Goal: Task Accomplishment & Management: Manage account settings

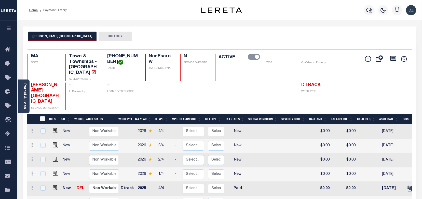
select select "true"
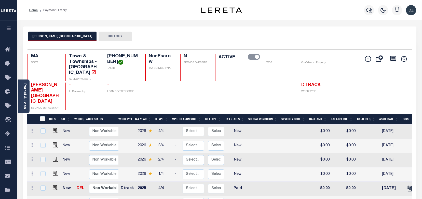
select select "true"
click at [368, 9] on icon "button" at bounding box center [369, 10] width 6 height 6
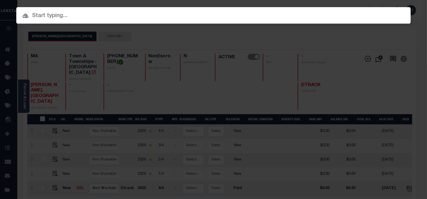
paste input "16905"
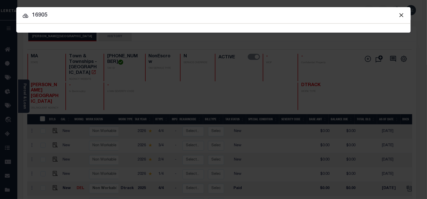
type input "16905"
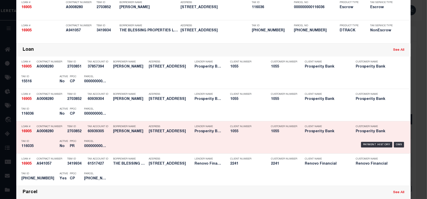
scroll to position [102, 0]
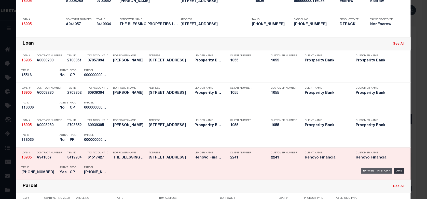
click at [367, 169] on div "Payment History" at bounding box center [376, 171] width 31 height 6
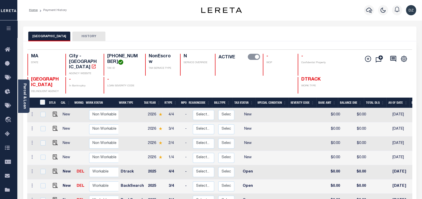
scroll to position [68, 0]
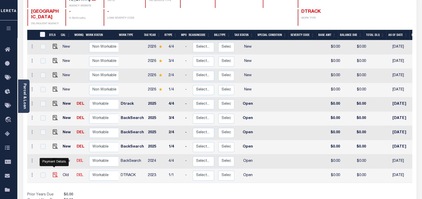
click at [54, 172] on img "" at bounding box center [55, 174] width 5 height 5
checkbox input "true"
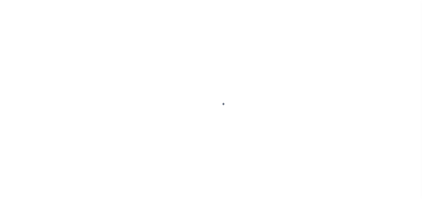
select select "OP2"
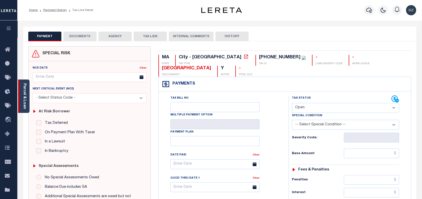
click at [26, 101] on link "Parcel & Loan" at bounding box center [25, 96] width 4 height 26
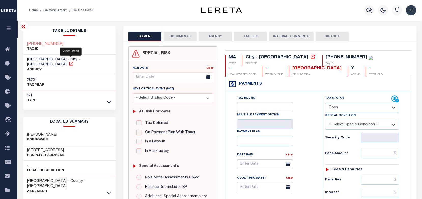
click at [70, 61] on icon at bounding box center [70, 63] width 5 height 5
drag, startPoint x: 240, startPoint y: 70, endPoint x: 228, endPoint y: 69, distance: 12.3
click at [289, 69] on div "LYNN CITY DELQ AGENCY" at bounding box center [315, 71] width 53 height 11
drag, startPoint x: 291, startPoint y: 57, endPoint x: 283, endPoint y: 57, distance: 8.1
click at [322, 57] on div "020-287-004 TAX ID" at bounding box center [347, 60] width 50 height 11
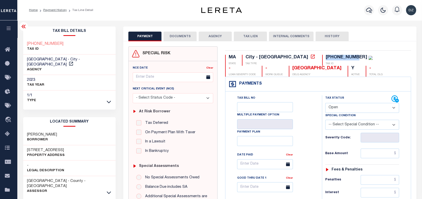
click at [174, 38] on button "DOCUMENTS" at bounding box center [179, 37] width 33 height 10
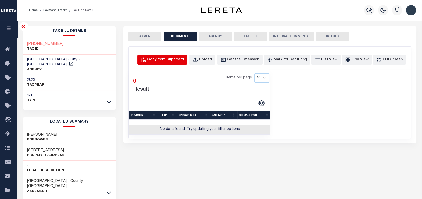
click at [178, 57] on div "Copy from Clipboard" at bounding box center [165, 60] width 37 height 6
select select "POP"
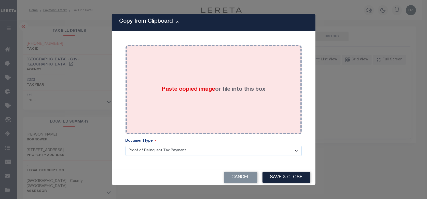
click at [193, 90] on span "Paste copied image" at bounding box center [188, 90] width 53 height 6
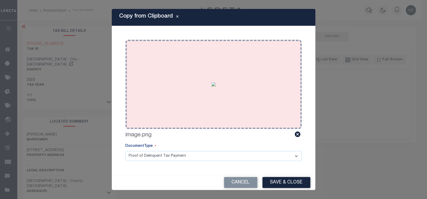
click at [215, 86] on img at bounding box center [213, 84] width 4 height 4
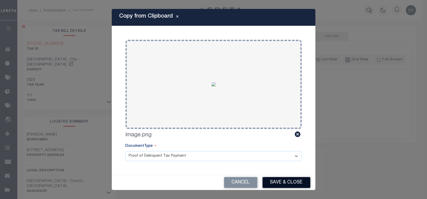
click at [283, 181] on button "Save & Close" at bounding box center [286, 182] width 48 height 11
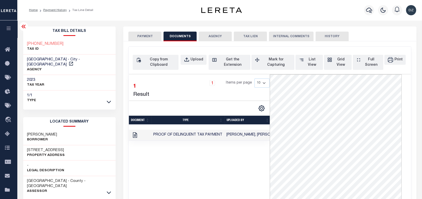
click at [151, 35] on button "PAYMENT" at bounding box center [144, 37] width 33 height 10
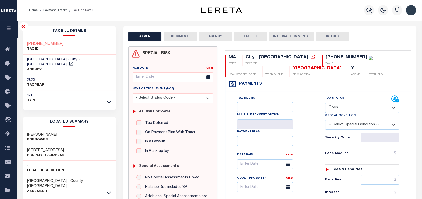
click at [356, 108] on select "- Select Status Code - Open Due/Unpaid Paid Incomplete No Tax Due Internal Refu…" at bounding box center [362, 108] width 74 height 10
select select "PYD"
click at [325, 103] on select "- Select Status Code - Open Due/Unpaid Paid Incomplete No Tax Due Internal Refu…" at bounding box center [362, 108] width 74 height 10
type input "[DATE]"
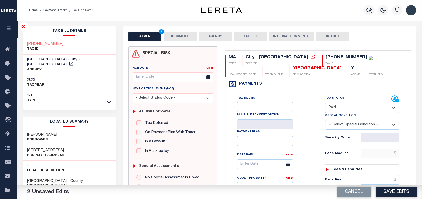
click at [372, 156] on input "text" at bounding box center [379, 153] width 39 height 10
type input "$0.00"
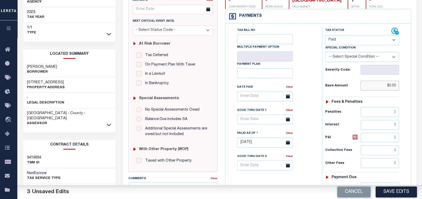
scroll to position [136, 0]
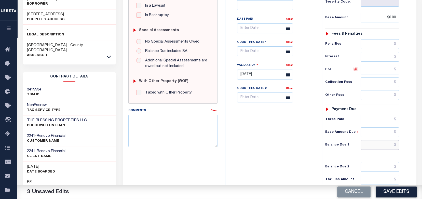
click at [378, 146] on input "text" at bounding box center [379, 145] width 39 height 10
type input "$0.00"
click at [400, 194] on button "Save Edits" at bounding box center [395, 191] width 41 height 11
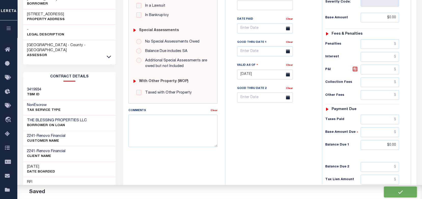
checkbox input "false"
type input "$0"
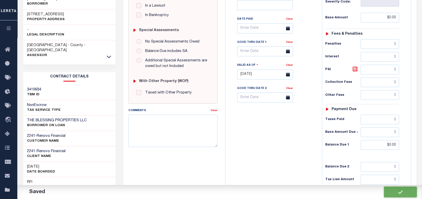
type input "$0"
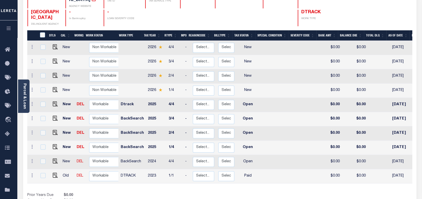
scroll to position [68, 0]
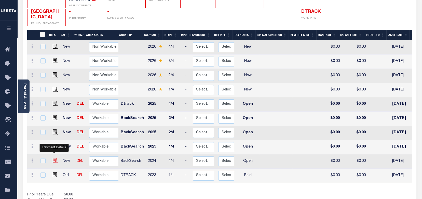
click at [55, 158] on img "" at bounding box center [55, 160] width 5 height 5
checkbox input "true"
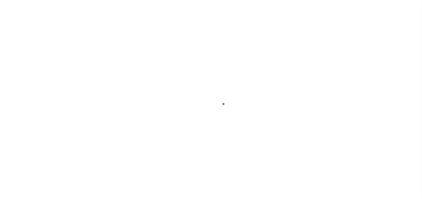
select select "OP2"
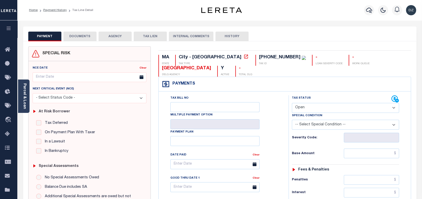
click at [66, 37] on button "DOCUMENTS" at bounding box center [79, 37] width 33 height 10
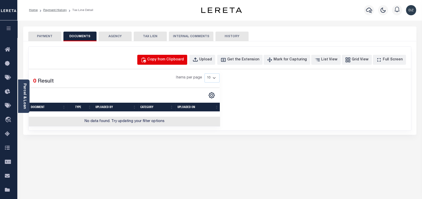
click at [176, 59] on div "Copy from Clipboard" at bounding box center [165, 60] width 37 height 6
select select "POP"
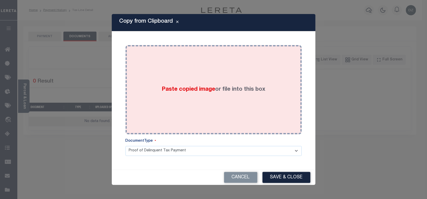
click at [182, 74] on div "Paste copied image or file into this box" at bounding box center [213, 89] width 168 height 81
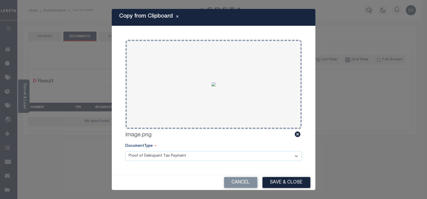
click at [283, 182] on button "Save & Close" at bounding box center [286, 182] width 48 height 11
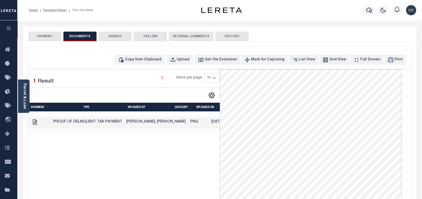
click at [52, 37] on button "PAYMENT" at bounding box center [44, 37] width 33 height 10
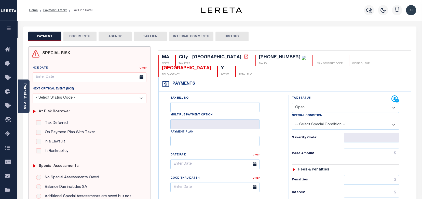
click at [318, 113] on div "Special Condition" at bounding box center [345, 116] width 107 height 7
click at [315, 103] on select "- Select Status Code - Open Due/Unpaid Paid Incomplete No Tax Due Internal Refu…" at bounding box center [345, 108] width 107 height 10
select select "PYD"
click at [292, 103] on select "- Select Status Code - Open Due/Unpaid Paid Incomplete No Tax Due Internal Refu…" at bounding box center [345, 108] width 107 height 10
type input "08/20/2025"
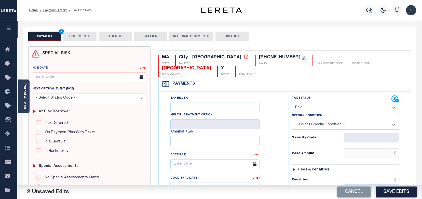
click at [369, 148] on input "text" at bounding box center [370, 153] width 55 height 10
type input "$0.00"
click at [390, 192] on button "Save Edits" at bounding box center [395, 191] width 41 height 11
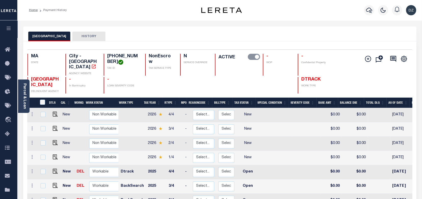
scroll to position [68, 0]
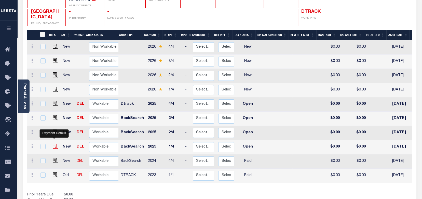
click at [54, 143] on img "" at bounding box center [55, 145] width 5 height 5
checkbox input "true"
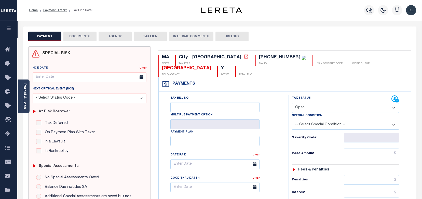
click at [30, 96] on div "NCE Date Clear Next Critical Event (NCE)" at bounding box center [89, 150] width 122 height 178
click at [27, 92] on div "Parcel & Loan" at bounding box center [23, 95] width 11 height 33
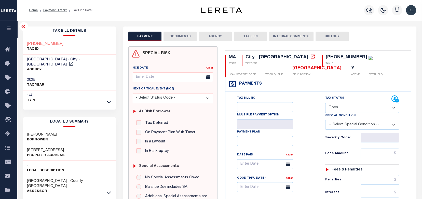
click at [333, 107] on select "- Select Status Code - Open Due/Unpaid Paid Incomplete No Tax Due Internal Refu…" at bounding box center [362, 108] width 74 height 10
select select "PYD"
click at [325, 103] on select "- Select Status Code - Open Due/Unpaid Paid Incomplete No Tax Due Internal Refu…" at bounding box center [362, 108] width 74 height 10
type input "[DATE]"
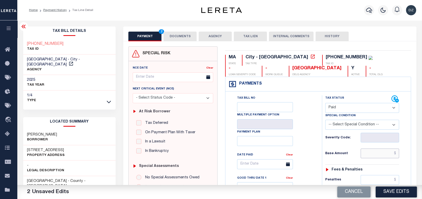
click at [381, 152] on input "text" at bounding box center [379, 153] width 39 height 10
type input "$0.00"
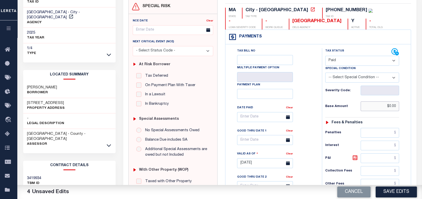
scroll to position [102, 0]
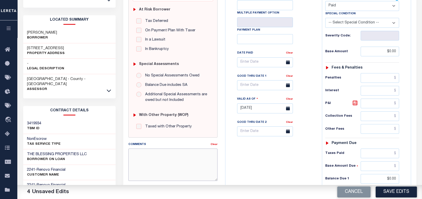
click at [150, 163] on textarea "Comments" at bounding box center [172, 164] width 89 height 32
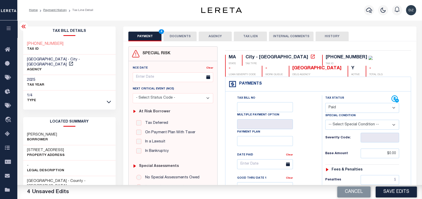
scroll to position [0, 0]
click at [176, 40] on button "DOCUMENTS" at bounding box center [179, 37] width 33 height 10
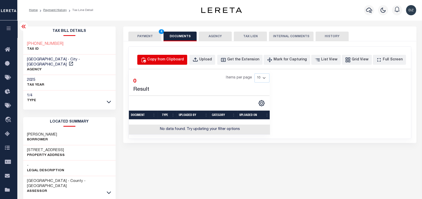
click at [171, 61] on div "Copy from Clipboard" at bounding box center [165, 60] width 37 height 6
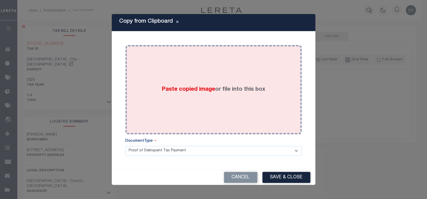
click at [193, 94] on div "Paste copied image or file into this box" at bounding box center [213, 89] width 168 height 81
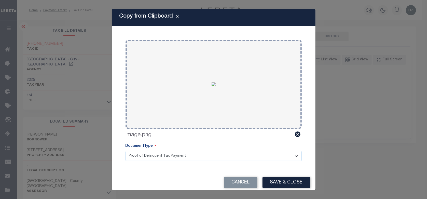
click at [285, 175] on div "Cancel Save & Close" at bounding box center [214, 182] width 204 height 15
click at [287, 182] on button "Save & Close" at bounding box center [286, 182] width 48 height 11
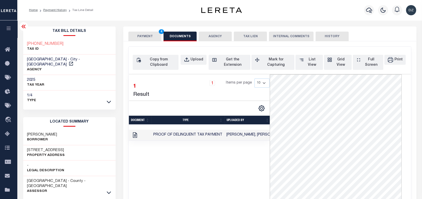
click at [144, 37] on button "PAYMENT 4" at bounding box center [144, 37] width 33 height 10
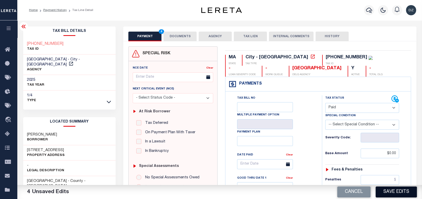
click at [386, 190] on button "Save Edits" at bounding box center [395, 191] width 41 height 11
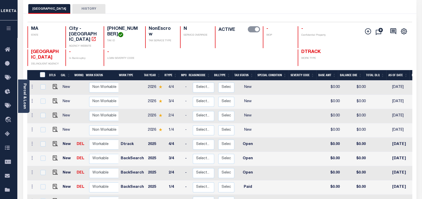
scroll to position [34, 0]
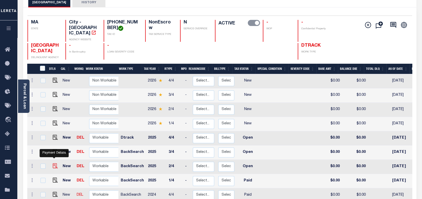
click at [54, 163] on img "" at bounding box center [55, 165] width 5 height 5
checkbox input "true"
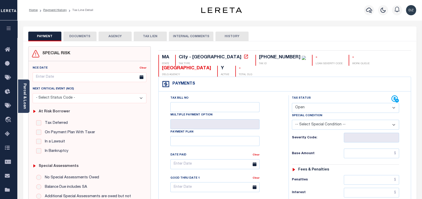
click at [301, 103] on select "- Select Status Code - Open Due/Unpaid Paid Incomplete No Tax Due Internal Refu…" at bounding box center [345, 108] width 107 height 10
select select "PYD"
click at [292, 103] on select "- Select Status Code - Open Due/Unpaid Paid Incomplete No Tax Due Internal Refu…" at bounding box center [345, 108] width 107 height 10
type input "[DATE]"
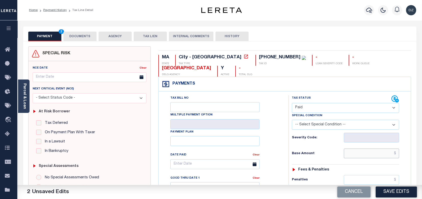
click at [366, 148] on input "text" at bounding box center [370, 153] width 55 height 10
type input "$0.00"
click at [75, 36] on button "DOCUMENTS" at bounding box center [79, 37] width 33 height 10
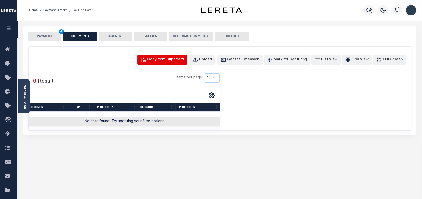
click at [178, 60] on div "Copy from Clipboard" at bounding box center [165, 60] width 37 height 6
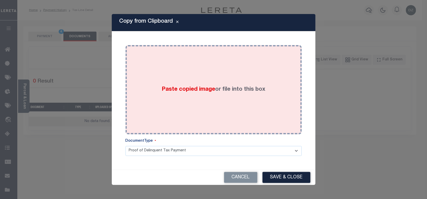
click at [209, 81] on div "Paste copied image or file into this box" at bounding box center [213, 89] width 168 height 81
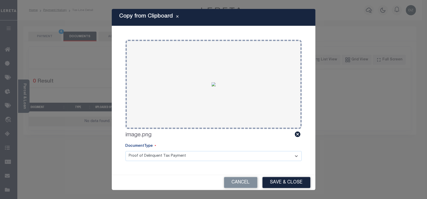
click at [281, 179] on button "Save & Close" at bounding box center [286, 182] width 48 height 11
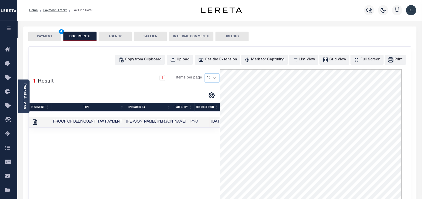
click at [47, 37] on button "PAYMENT 4" at bounding box center [44, 37] width 33 height 10
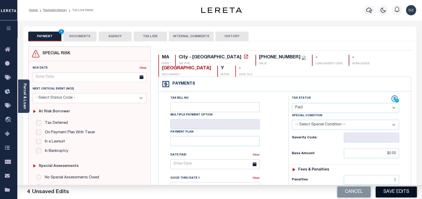
click at [400, 191] on button "Save Edits" at bounding box center [395, 191] width 41 height 11
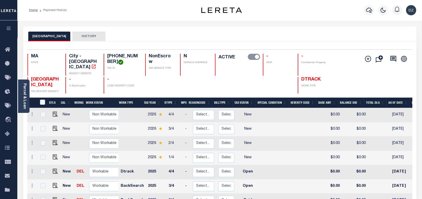
scroll to position [68, 0]
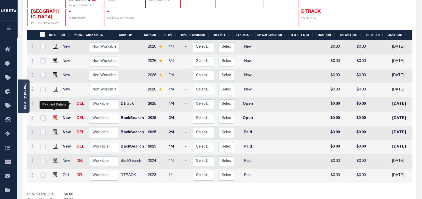
click at [55, 115] on img "" at bounding box center [55, 117] width 5 height 5
checkbox input "true"
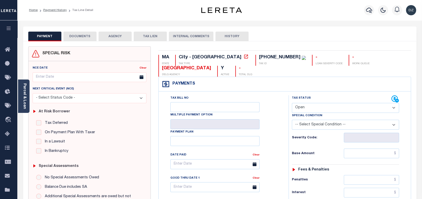
click at [361, 103] on select "- Select Status Code - Open Due/Unpaid Paid Incomplete No Tax Due Internal Refu…" at bounding box center [345, 108] width 107 height 10
select select "PYD"
click at [292, 103] on select "- Select Status Code - Open Due/Unpaid Paid Incomplete No Tax Due Internal Refu…" at bounding box center [345, 108] width 107 height 10
type input "[DATE]"
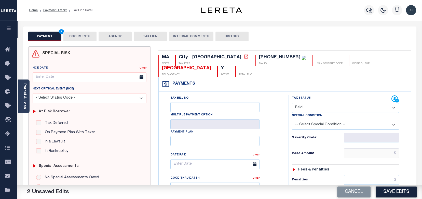
click at [364, 148] on input "text" at bounding box center [370, 153] width 55 height 10
paste input "1,317.91"
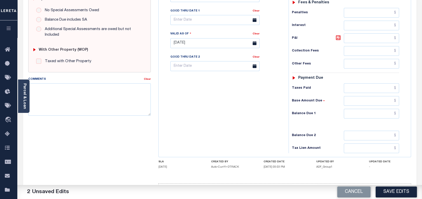
scroll to position [169, 0]
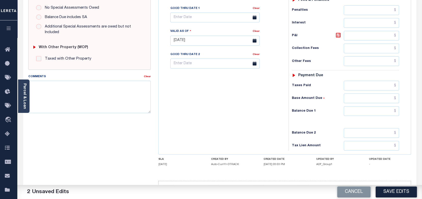
type input "$1,317.91"
click at [389, 106] on input "text" at bounding box center [370, 111] width 55 height 10
type input "$0.00"
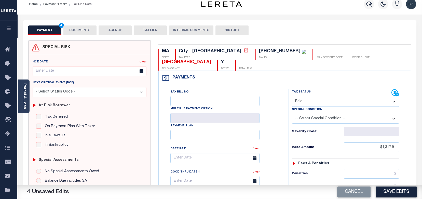
scroll to position [0, 0]
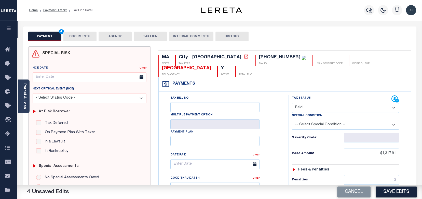
click at [81, 38] on button "DOCUMENTS" at bounding box center [79, 37] width 33 height 10
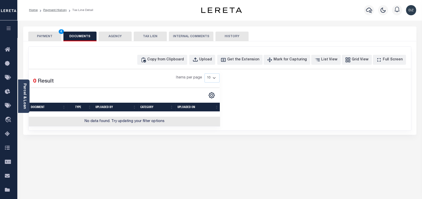
click at [67, 149] on div "PAYMENT 4 DOCUMENTS AGENCY DELINQUENT PAYEE" at bounding box center [219, 190] width 400 height 328
click at [184, 60] on div "Copy from Clipboard" at bounding box center [165, 60] width 37 height 6
select select "POP"
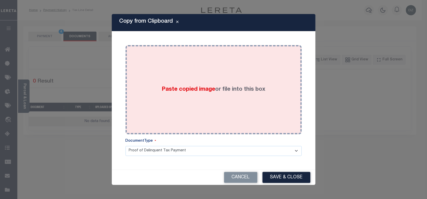
click at [194, 74] on div "Paste copied image or file into this box" at bounding box center [213, 89] width 168 height 81
click at [237, 100] on div "Paste copied image or file into this box" at bounding box center [213, 89] width 168 height 81
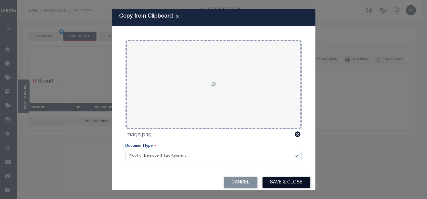
click at [276, 178] on button "Save & Close" at bounding box center [286, 182] width 48 height 11
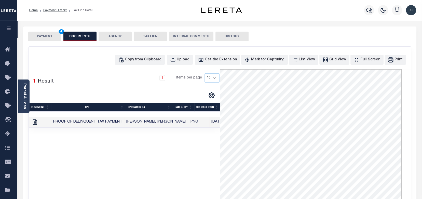
click at [41, 36] on button "PAYMENT 4" at bounding box center [44, 37] width 33 height 10
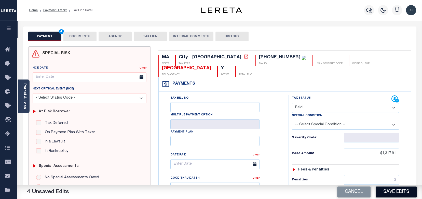
click at [408, 190] on button "Save Edits" at bounding box center [395, 191] width 41 height 11
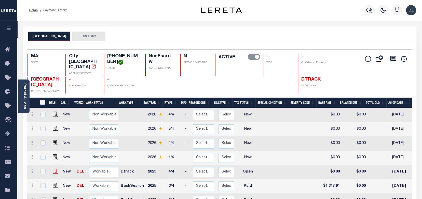
click at [53, 168] on img at bounding box center [55, 170] width 5 height 5
checkbox input "true"
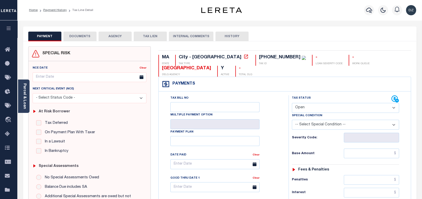
click at [311, 103] on select "- Select Status Code - Open Due/Unpaid Paid Incomplete No Tax Due Internal Refu…" at bounding box center [345, 108] width 107 height 10
select select "DUE"
click at [292, 103] on select "- Select Status Code - Open Due/Unpaid Paid Incomplete No Tax Due Internal Refu…" at bounding box center [345, 108] width 107 height 10
type input "[DATE]"
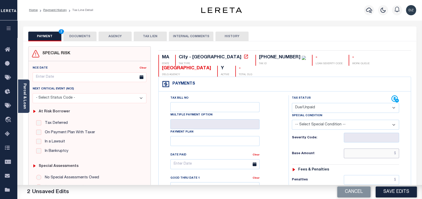
click at [377, 148] on input "text" at bounding box center [370, 153] width 55 height 10
click at [86, 39] on button "DOCUMENTS" at bounding box center [79, 37] width 33 height 10
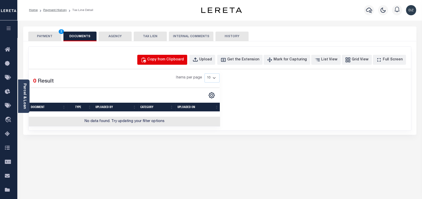
click at [178, 59] on div "Copy from Clipboard" at bounding box center [165, 60] width 37 height 6
select select "POP"
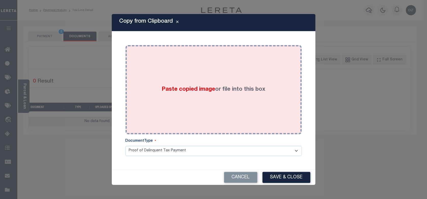
click at [184, 87] on span "Paste copied image" at bounding box center [188, 90] width 53 height 6
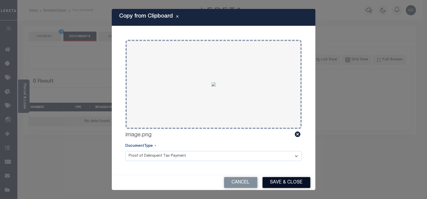
click at [287, 182] on button "Save & Close" at bounding box center [286, 182] width 48 height 11
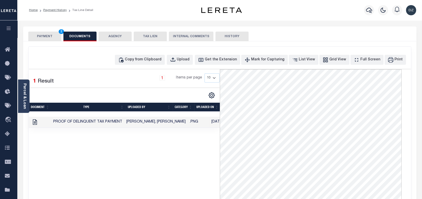
click at [33, 36] on button "PAYMENT 2" at bounding box center [44, 37] width 33 height 10
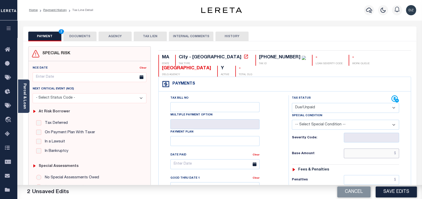
click at [366, 148] on input "text" at bounding box center [370, 153] width 55 height 10
paste input "1,317.91"
click at [366, 148] on input "$1,317.91" at bounding box center [370, 153] width 55 height 10
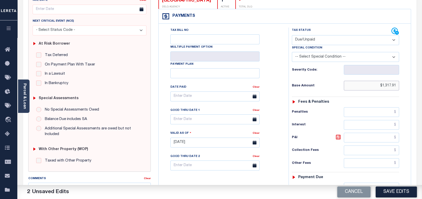
type input "$1,317.91"
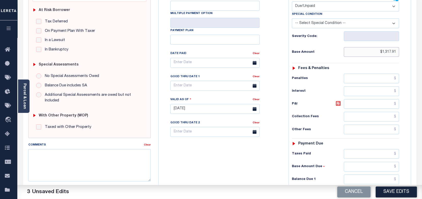
scroll to position [102, 0]
click at [378, 174] on input "text" at bounding box center [370, 179] width 55 height 10
paste input "1,404.02"
type input "$1,404.02"
click at [336, 98] on div "P&I" at bounding box center [345, 103] width 107 height 10
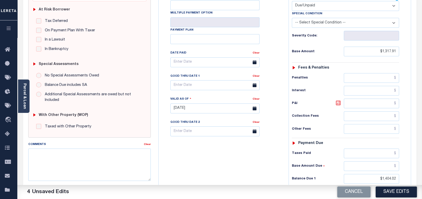
click at [336, 100] on icon at bounding box center [338, 103] width 6 height 6
type input "$86.11"
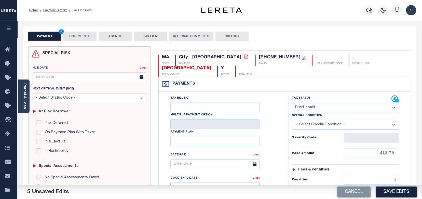
click at [187, 182] on input "text" at bounding box center [214, 187] width 89 height 10
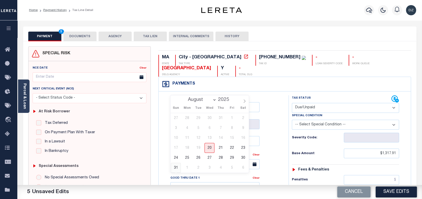
click at [173, 168] on span "31" at bounding box center [176, 168] width 10 height 10
type input "08/31/2025"
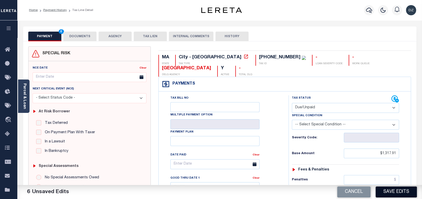
click at [386, 195] on button "Save Edits" at bounding box center [395, 191] width 41 height 11
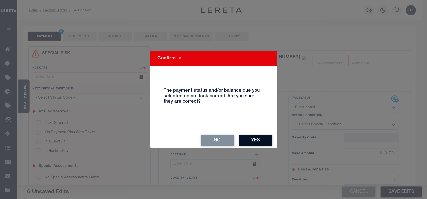
click at [252, 140] on button "Yes" at bounding box center [255, 140] width 33 height 11
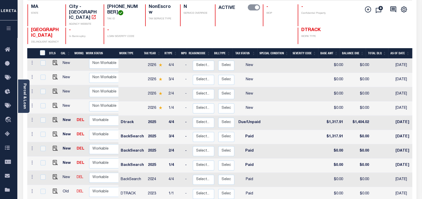
scroll to position [68, 0]
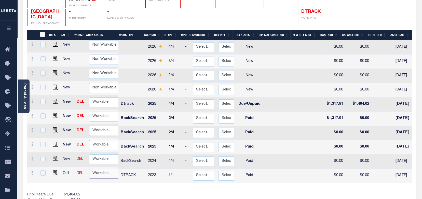
click at [101, 168] on select "Non Workable Workable" at bounding box center [104, 173] width 31 height 10
checkbox input "true"
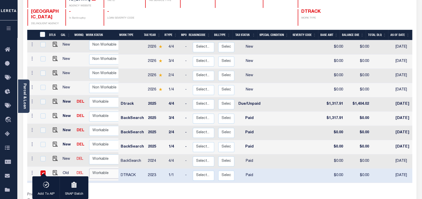
select select "true"
click at [89, 168] on select "Non Workable Workable" at bounding box center [104, 173] width 31 height 10
checkbox input "false"
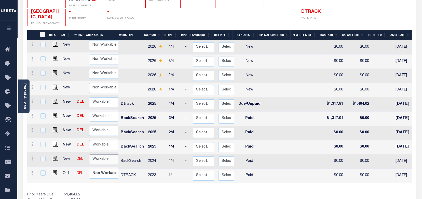
click at [97, 154] on select "Non Workable Workable" at bounding box center [104, 159] width 31 height 10
checkbox input "true"
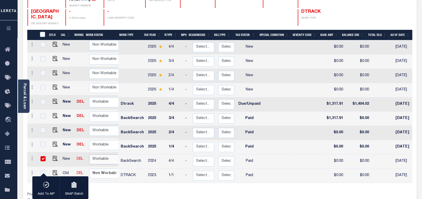
select select "true"
click at [89, 154] on select "Non Workable Workable" at bounding box center [104, 159] width 31 height 10
checkbox input "false"
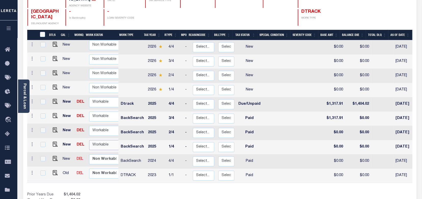
click at [99, 140] on select "Non Workable Workable" at bounding box center [104, 145] width 31 height 10
checkbox input "true"
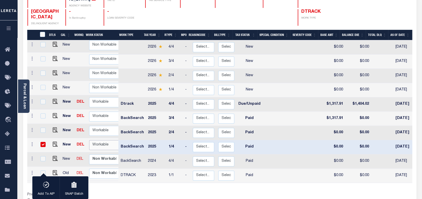
select select "true"
click at [89, 140] on select "Non Workable Workable" at bounding box center [104, 145] width 31 height 10
checkbox input "false"
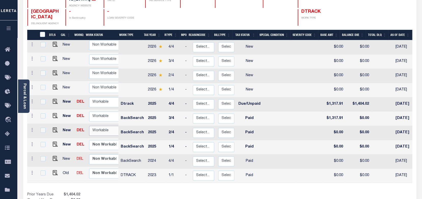
click at [99, 126] on select "Non Workable Workable" at bounding box center [104, 131] width 31 height 10
checkbox input "true"
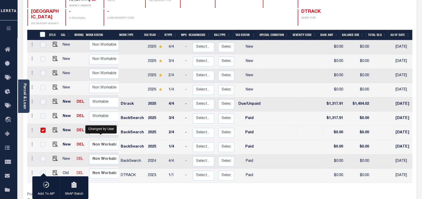
select select "true"
click at [89, 126] on select "Non Workable Workable" at bounding box center [104, 131] width 31 height 10
checkbox input "false"
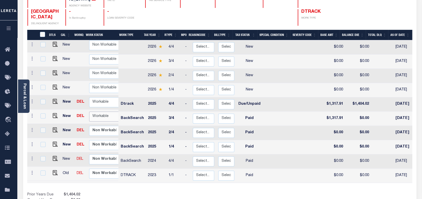
click at [100, 111] on select "Non Workable Workable" at bounding box center [104, 116] width 31 height 10
checkbox input "true"
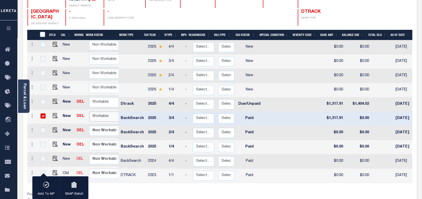
select select "true"
click at [89, 111] on select "Non Workable Workable" at bounding box center [104, 116] width 31 height 10
checkbox input "false"
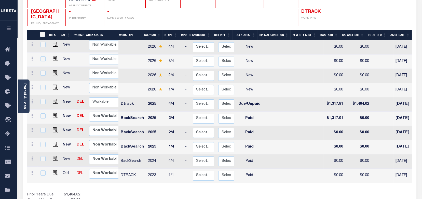
click at [102, 95] on td "Non Workable Workable" at bounding box center [105, 102] width 36 height 14
checkbox input "true"
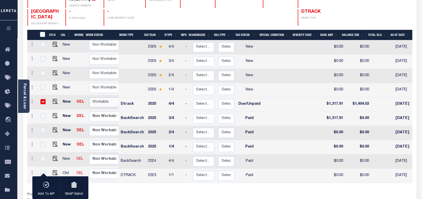
click at [99, 97] on select "Non Workable Workable" at bounding box center [104, 102] width 31 height 10
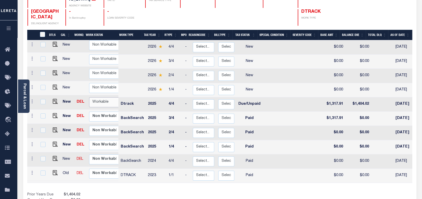
checkbox input "false"
select select "true"
click at [89, 97] on select "Non Workable Workable" at bounding box center [104, 102] width 31 height 10
checkbox input "true"
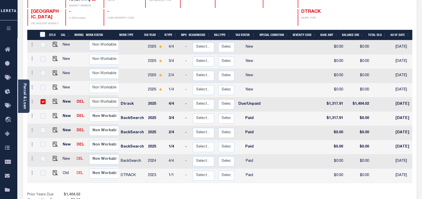
checkbox input "true"
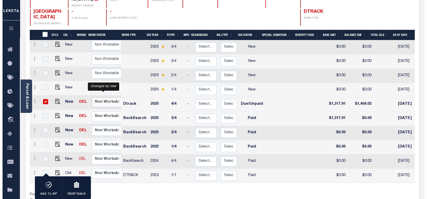
scroll to position [0, 0]
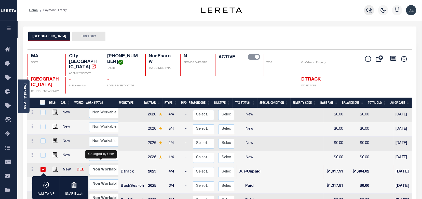
click at [365, 10] on button "button" at bounding box center [369, 10] width 10 height 10
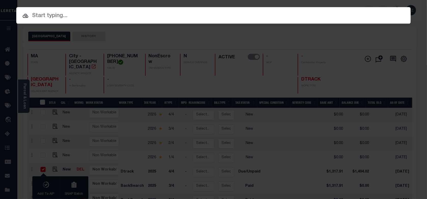
paste input "11352"
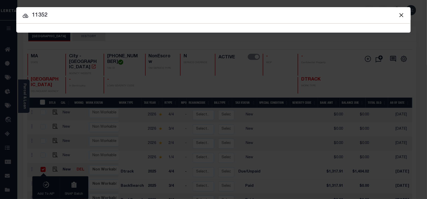
type input "11352"
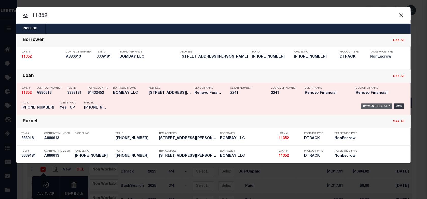
click at [372, 106] on div "Payment History" at bounding box center [376, 106] width 31 height 6
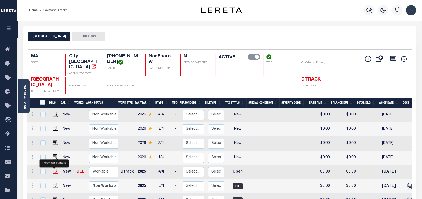
click at [55, 168] on img "" at bounding box center [55, 170] width 5 height 5
checkbox input "true"
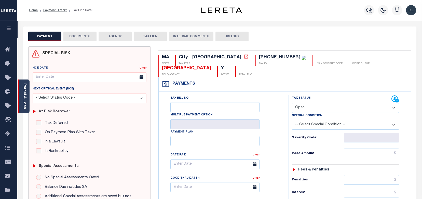
click at [28, 96] on div "Parcel & Loan" at bounding box center [23, 95] width 11 height 33
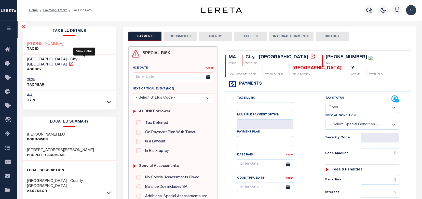
click at [73, 62] on icon at bounding box center [71, 64] width 4 height 4
drag, startPoint x: 68, startPoint y: 127, endPoint x: 20, endPoint y: 126, distance: 48.4
copy h3 "WILLIAM WORCESTER LLC"
click at [340, 110] on select "- Select Status Code - Open Due/Unpaid Paid Incomplete No Tax Due Internal Refu…" at bounding box center [362, 108] width 74 height 10
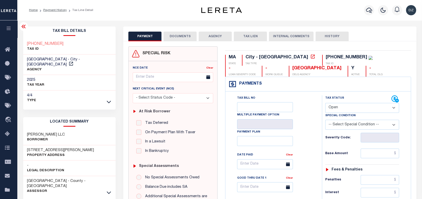
select select "PYD"
click at [325, 103] on select "- Select Status Code - Open Due/Unpaid Paid Incomplete No Tax Due Internal Refu…" at bounding box center [362, 108] width 74 height 10
type input "08/20/2025"
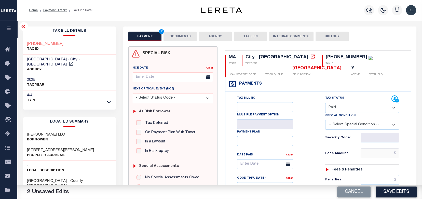
click at [386, 154] on input "text" at bounding box center [379, 153] width 39 height 10
type input "$0.00"
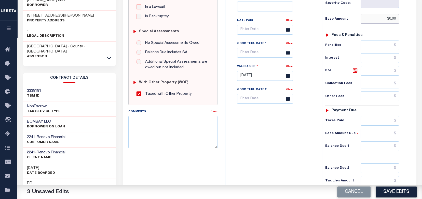
scroll to position [136, 0]
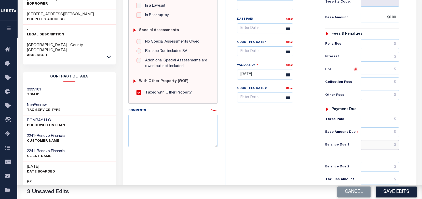
click at [380, 143] on input "text" at bounding box center [379, 145] width 39 height 10
type input "$0.00"
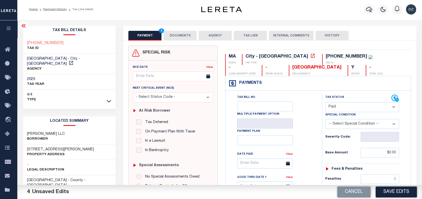
scroll to position [0, 0]
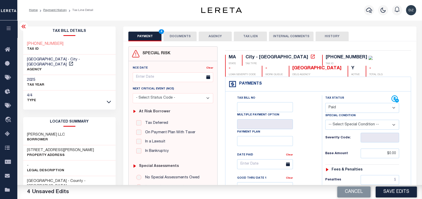
click at [182, 40] on button "DOCUMENTS" at bounding box center [179, 37] width 33 height 10
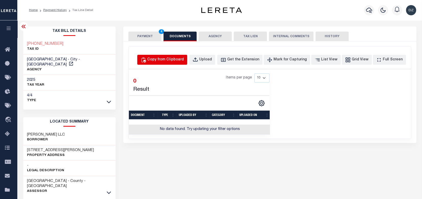
click at [177, 59] on div "Copy from Clipboard" at bounding box center [165, 60] width 37 height 6
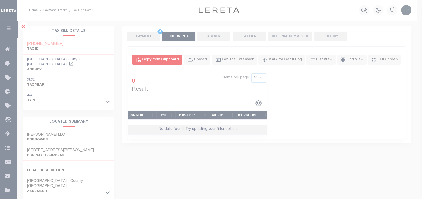
select select "POP"
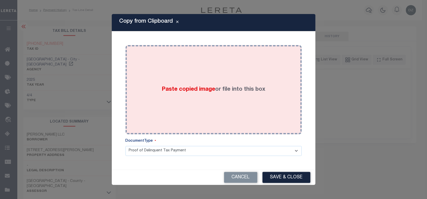
click at [181, 84] on div "Paste copied image or file into this box" at bounding box center [213, 89] width 168 height 81
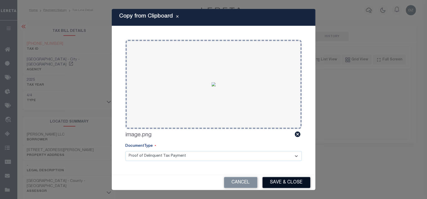
click at [271, 182] on button "Save & Close" at bounding box center [286, 182] width 48 height 11
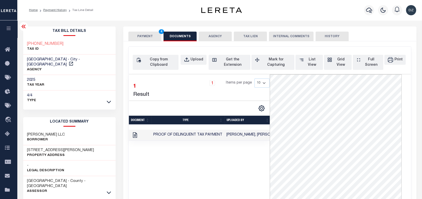
click at [147, 36] on button "PAYMENT 4" at bounding box center [144, 37] width 33 height 10
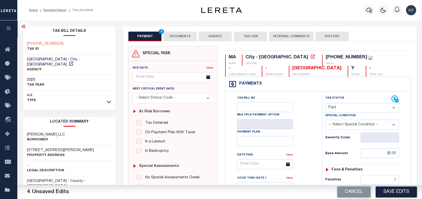
click at [179, 39] on button "DOCUMENTS" at bounding box center [179, 37] width 33 height 10
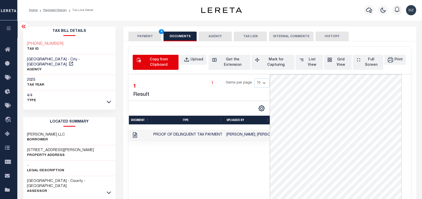
click at [163, 64] on div "Copy from Clipboard" at bounding box center [158, 62] width 33 height 11
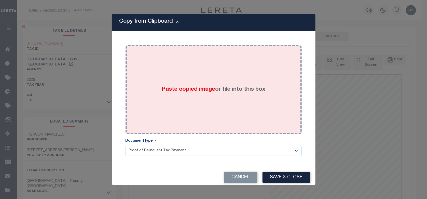
click at [194, 95] on div "Paste copied image or file into this box" at bounding box center [213, 89] width 168 height 81
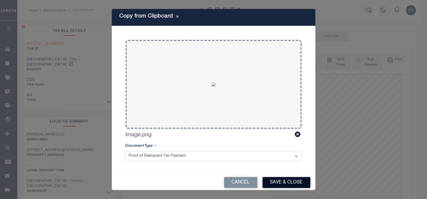
click at [277, 182] on button "Save & Close" at bounding box center [286, 182] width 48 height 11
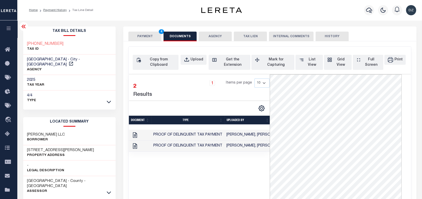
click at [138, 29] on div "PAYMENT 4 DOCUMENTS AGENCY DELINQUENT PAYEE TAX LIEN" at bounding box center [269, 33] width 293 height 15
click at [140, 35] on button "PAYMENT 4" at bounding box center [144, 37] width 33 height 10
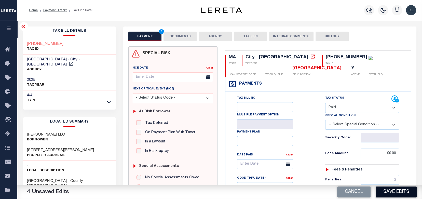
click at [385, 191] on button "Save Edits" at bounding box center [395, 191] width 41 height 11
checkbox input "false"
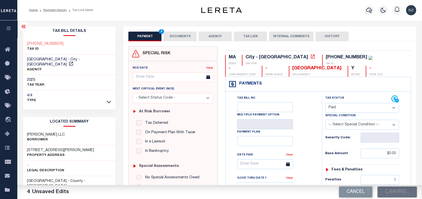
type input "$0"
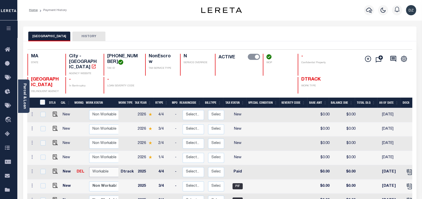
click at [92, 168] on select "Non Workable Workable" at bounding box center [104, 172] width 31 height 10
checkbox input "true"
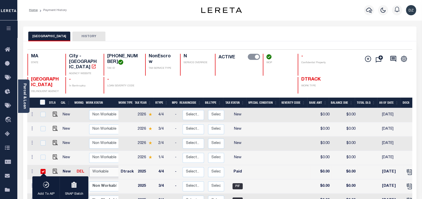
select select "true"
click at [89, 167] on select "Non Workable Workable" at bounding box center [104, 172] width 31 height 10
checkbox input "false"
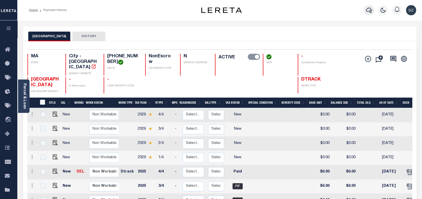
click at [372, 9] on button "button" at bounding box center [369, 10] width 10 height 10
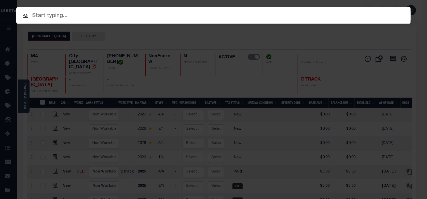
paste input "1747028730"
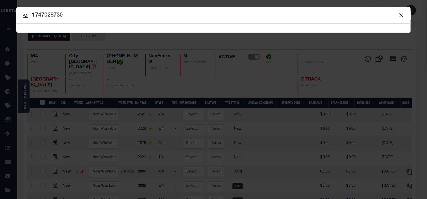
type input "1747028730"
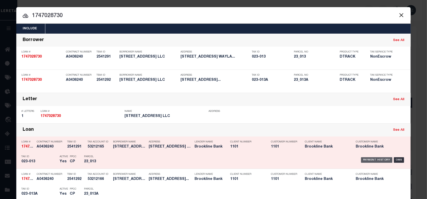
click at [366, 160] on div "Payment History" at bounding box center [376, 160] width 31 height 6
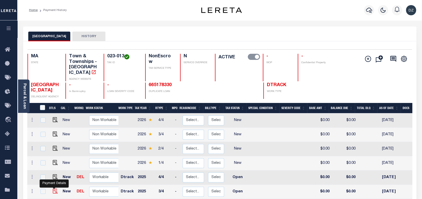
click at [53, 188] on img "" at bounding box center [55, 190] width 5 height 5
checkbox input "true"
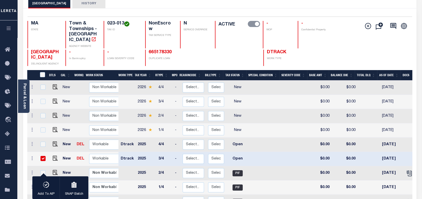
scroll to position [34, 0]
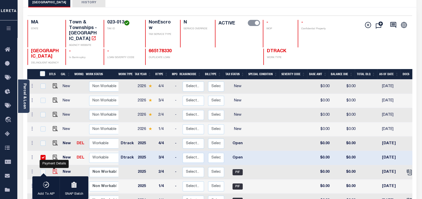
click at [55, 169] on img "" at bounding box center [55, 171] width 5 height 5
checkbox input "true"
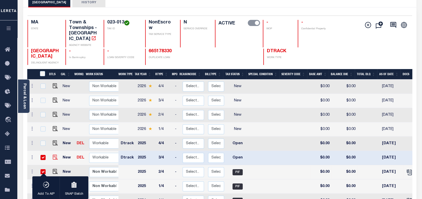
click at [53, 154] on img "" at bounding box center [55, 156] width 5 height 5
checkbox input "false"
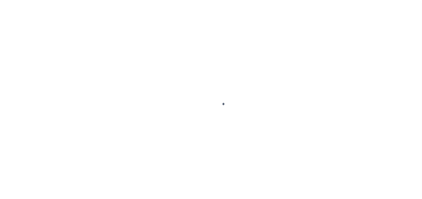
select select "OP2"
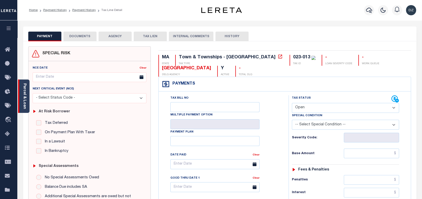
click at [28, 98] on div "Parcel & Loan" at bounding box center [23, 95] width 11 height 33
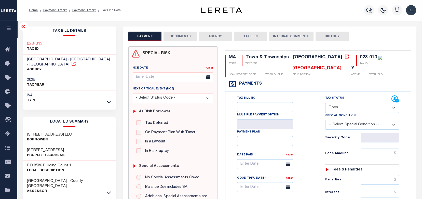
click at [76, 61] on icon at bounding box center [73, 63] width 5 height 5
drag, startPoint x: 334, startPoint y: 57, endPoint x: 316, endPoint y: 57, distance: 17.6
click at [359, 57] on div "023-013" at bounding box center [370, 58] width 22 height 6
copy div "023-013"
click at [108, 99] on icon at bounding box center [109, 101] width 4 height 5
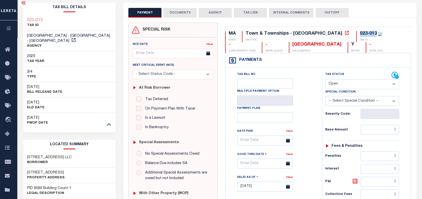
scroll to position [68, 0]
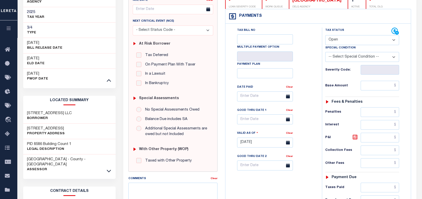
click at [110, 169] on link at bounding box center [109, 171] width 6 height 4
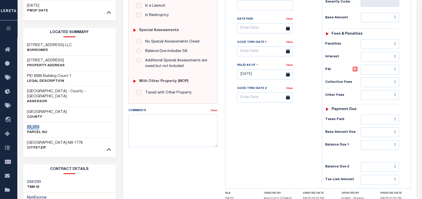
drag, startPoint x: 33, startPoint y: 116, endPoint x: 26, endPoint y: 118, distance: 7.2
click at [25, 122] on div "23_013 Parcel No" at bounding box center [69, 130] width 93 height 16
copy h3 "23_013"
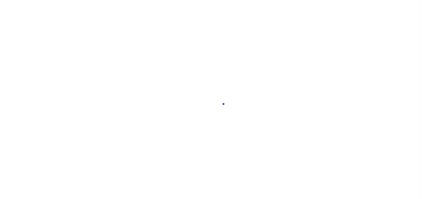
select select "PIF"
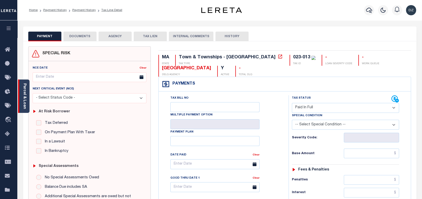
click at [23, 98] on link "Parcel & Loan" at bounding box center [25, 96] width 4 height 26
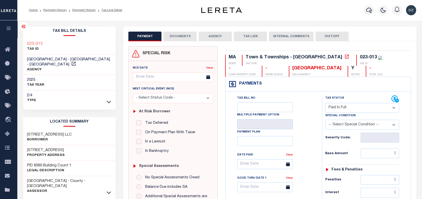
click at [173, 39] on button "DOCUMENTS" at bounding box center [179, 37] width 33 height 10
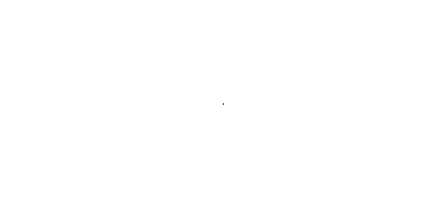
select select "OP2"
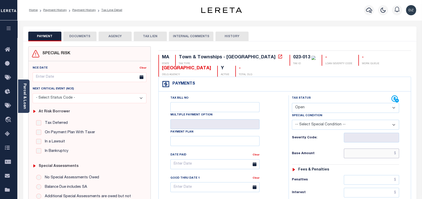
click at [369, 153] on input "text" at bounding box center [370, 153] width 55 height 10
paste input "1,833.21"
type input "$1,833.21"
type input "[DATE]"
click at [312, 109] on select "- Select Status Code - Open Due/Unpaid Paid Incomplete No Tax Due Internal Refu…" at bounding box center [345, 108] width 107 height 10
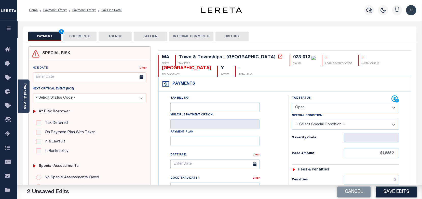
select select "PYD"
click at [292, 103] on select "- Select Status Code - Open Due/Unpaid Paid Incomplete No Tax Due Internal Refu…" at bounding box center [345, 108] width 107 height 10
click at [74, 36] on button "DOCUMENTS" at bounding box center [79, 37] width 33 height 10
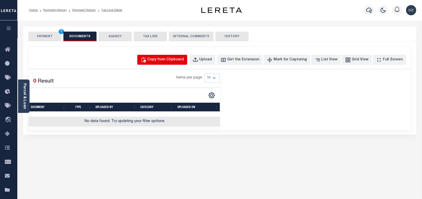
click at [180, 58] on div "Copy from Clipboard" at bounding box center [165, 60] width 37 height 6
select select "POP"
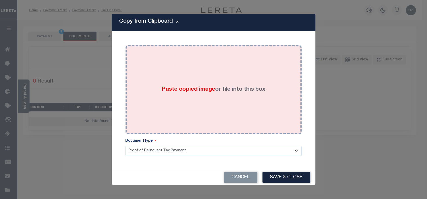
click at [197, 74] on div "Paste copied image or file into this box" at bounding box center [213, 89] width 168 height 81
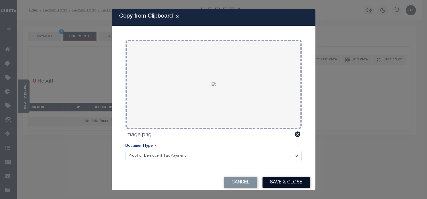
click at [287, 184] on button "Save & Close" at bounding box center [286, 182] width 48 height 11
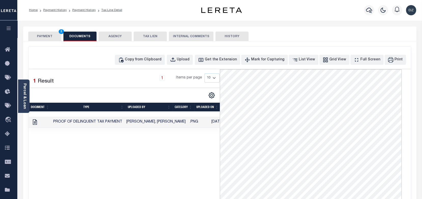
click at [39, 37] on button "PAYMENT 3" at bounding box center [44, 37] width 33 height 10
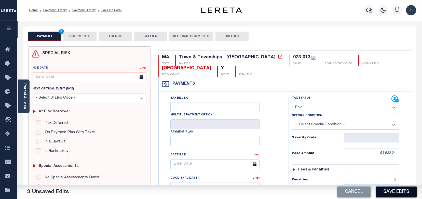
click at [387, 192] on button "Save Edits" at bounding box center [395, 191] width 41 height 11
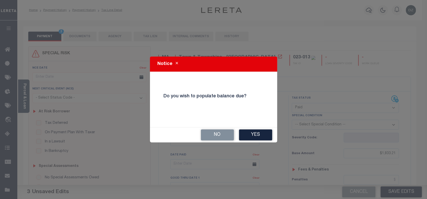
drag, startPoint x: 218, startPoint y: 133, endPoint x: 252, endPoint y: 136, distance: 33.7
click at [243, 147] on div "Notice Do you wish to populate balance due? No Yes" at bounding box center [213, 99] width 427 height 199
click at [252, 134] on button "Yes" at bounding box center [255, 134] width 33 height 11
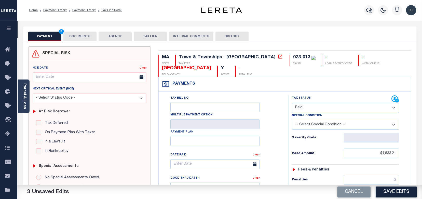
scroll to position [102, 0]
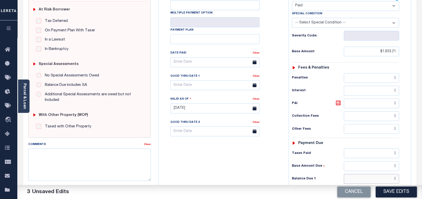
click at [376, 180] on input "text" at bounding box center [370, 179] width 55 height 10
type input "$0.00"
click at [399, 192] on button "Save Edits" at bounding box center [395, 191] width 41 height 11
checkbox input "false"
type input "$1,833.21"
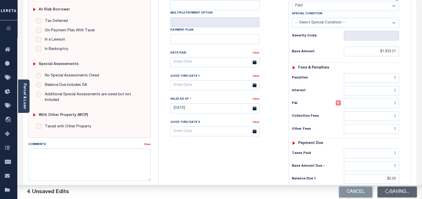
type input "$0"
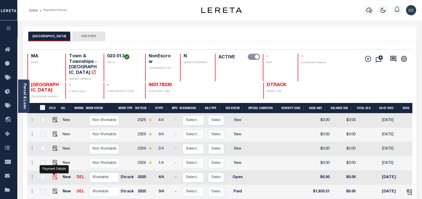
click at [54, 174] on img "" at bounding box center [55, 176] width 5 height 5
checkbox input "true"
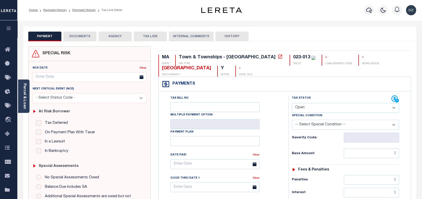
click at [304, 111] on select "- Select Status Code - Open Due/Unpaid Paid Incomplete No Tax Due Internal Refu…" at bounding box center [345, 108] width 107 height 10
select select "PYD"
click at [292, 103] on select "- Select Status Code - Open Due/Unpaid Paid Incomplete No Tax Due Internal Refu…" at bounding box center [345, 108] width 107 height 10
type input "[DATE]"
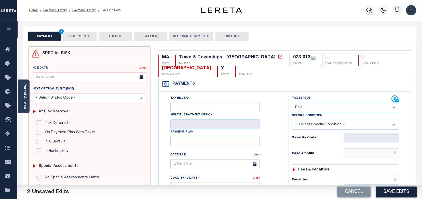
click at [365, 154] on input "text" at bounding box center [370, 153] width 55 height 10
click at [374, 154] on input "text" at bounding box center [370, 153] width 55 height 10
paste input "1,833.21"
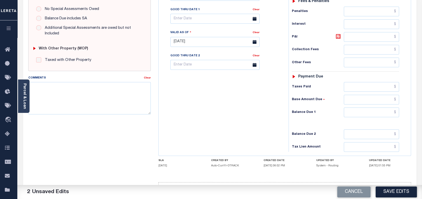
scroll to position [169, 0]
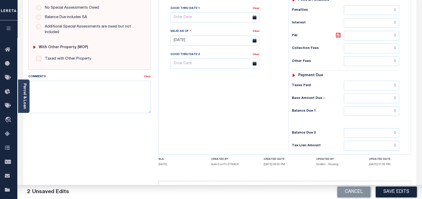
type input "$1,833.21"
click at [374, 108] on input "text" at bounding box center [370, 111] width 55 height 10
type input "$0.00"
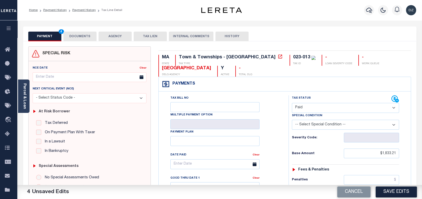
click at [84, 37] on button "DOCUMENTS" at bounding box center [79, 37] width 33 height 10
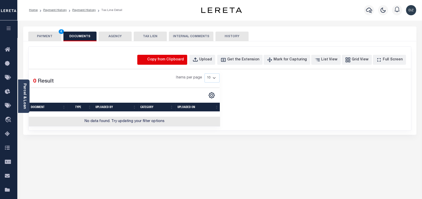
click at [146, 60] on icon "button" at bounding box center [143, 60] width 6 height 6
select select "POP"
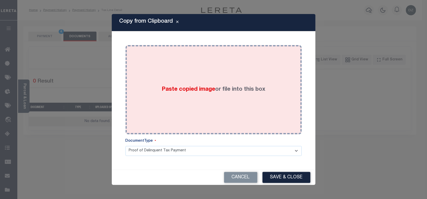
click at [177, 82] on div "Paste copied image or file into this box" at bounding box center [213, 89] width 168 height 81
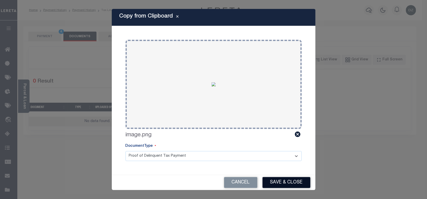
click at [293, 184] on button "Save & Close" at bounding box center [286, 182] width 48 height 11
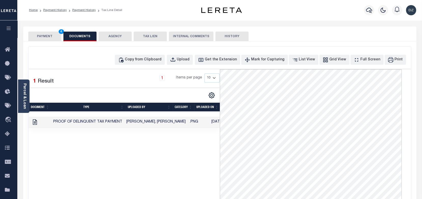
click at [47, 35] on button "PAYMENT 4" at bounding box center [44, 37] width 33 height 10
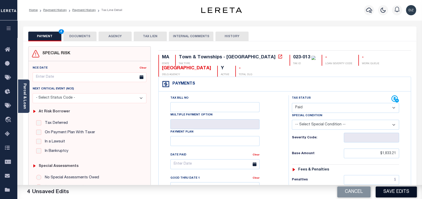
click at [388, 191] on button "Save Edits" at bounding box center [395, 191] width 41 height 11
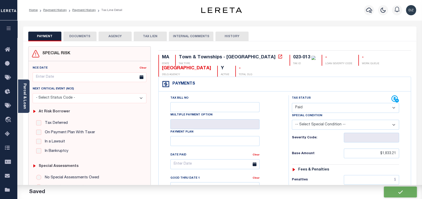
checkbox input "false"
type input "$1,833.21"
type input "$0"
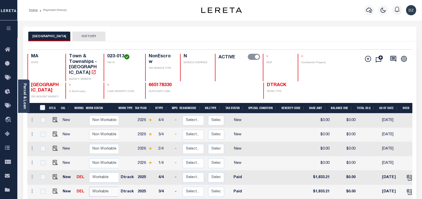
click at [104, 187] on select "Non Workable Workable" at bounding box center [104, 191] width 31 height 10
checkbox input "true"
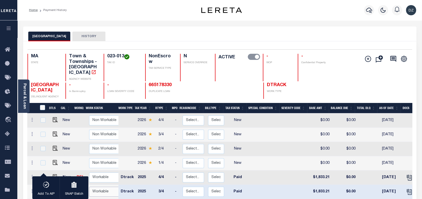
select select "true"
click at [89, 186] on select "Non Workable Workable" at bounding box center [104, 191] width 31 height 10
checkbox input "false"
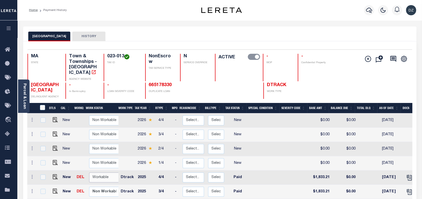
click at [96, 172] on select "Non Workable Workable" at bounding box center [104, 177] width 31 height 10
checkbox input "true"
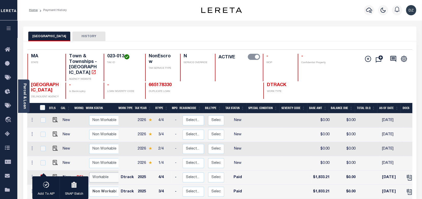
select select "true"
click at [89, 172] on select "Non Workable Workable" at bounding box center [104, 177] width 31 height 10
checkbox input "false"
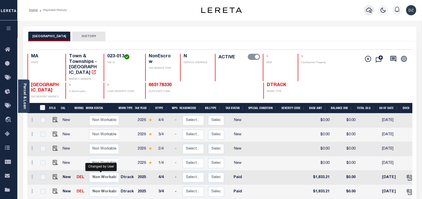
click at [367, 11] on icon "button" at bounding box center [369, 10] width 6 height 6
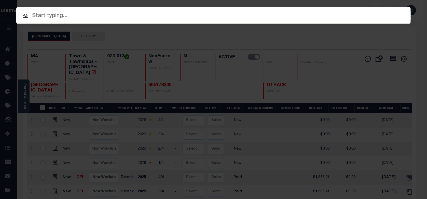
paste input "1747028730"
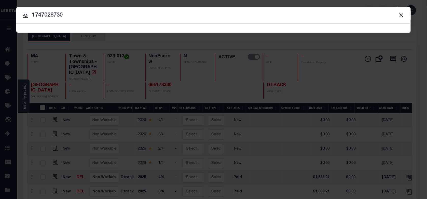
type input "1747028730"
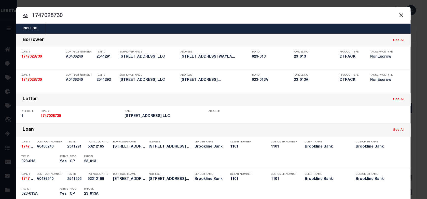
click at [72, 14] on input "1747028730" at bounding box center [213, 15] width 394 height 9
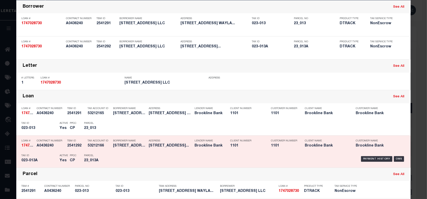
scroll to position [34, 0]
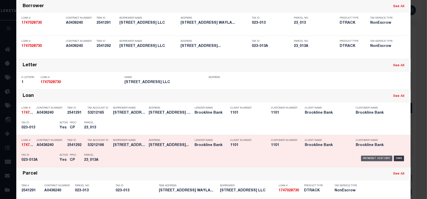
click at [371, 159] on div "Payment History" at bounding box center [376, 158] width 31 height 6
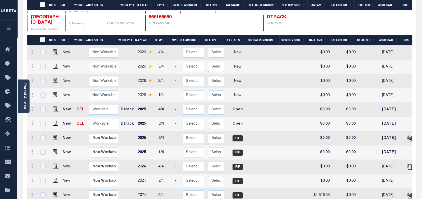
scroll to position [169, 0]
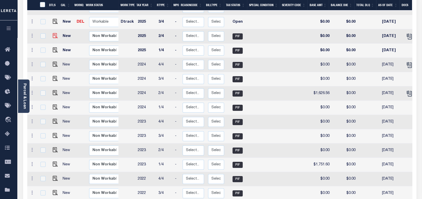
click at [53, 33] on img at bounding box center [55, 35] width 5 height 5
checkbox input "true"
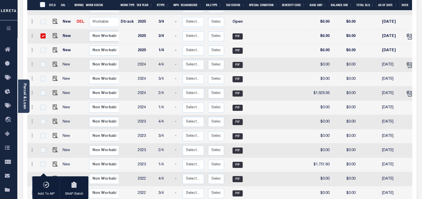
scroll to position [102, 0]
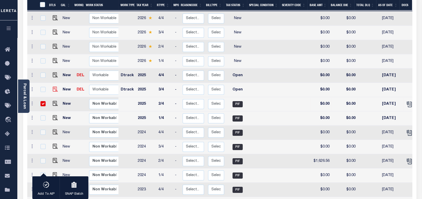
click at [55, 87] on img at bounding box center [55, 89] width 5 height 5
checkbox input "true"
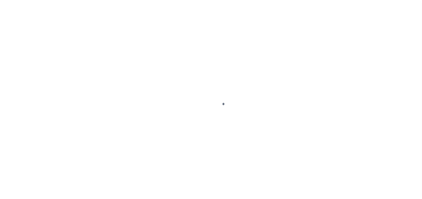
select select "PIF"
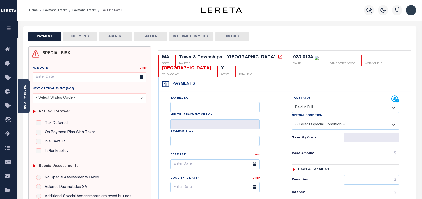
click at [84, 37] on button "DOCUMENTS" at bounding box center [79, 37] width 33 height 10
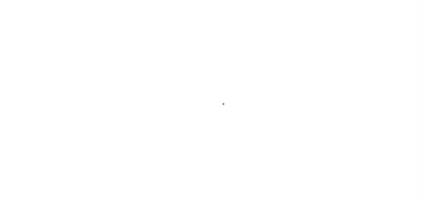
select select "OP2"
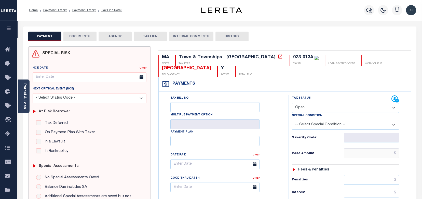
click at [364, 155] on input "text" at bounding box center [370, 153] width 55 height 10
click at [365, 155] on input "text" at bounding box center [370, 153] width 55 height 10
paste input "2,243.33"
type input "$2,243.33"
click at [374, 105] on select "- Select Status Code - Open Due/Unpaid Paid Incomplete No Tax Due Internal Refu…" at bounding box center [345, 108] width 107 height 10
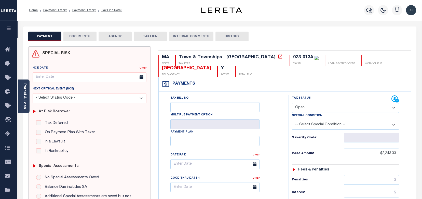
type input "[DATE]"
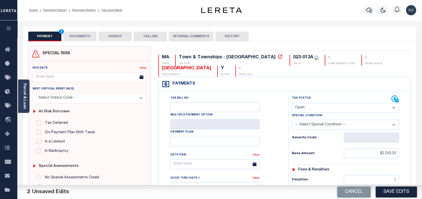
select select "PYD"
click at [292, 103] on select "- Select Status Code - Open Due/Unpaid Paid Incomplete No Tax Due Internal Refu…" at bounding box center [345, 108] width 107 height 10
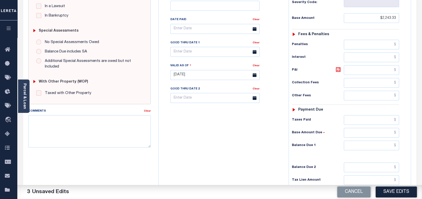
scroll to position [136, 0]
click at [377, 147] on input "text" at bounding box center [370, 145] width 55 height 10
type input "$0.00"
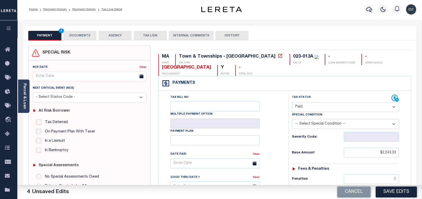
scroll to position [0, 0]
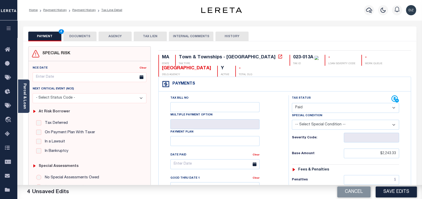
click at [93, 38] on button "DOCUMENTS" at bounding box center [79, 37] width 33 height 10
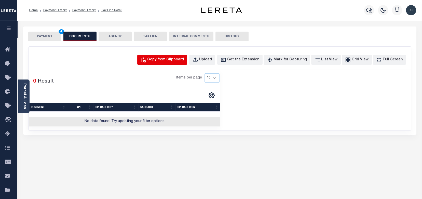
click at [161, 63] on button "Copy from Clipboard" at bounding box center [162, 60] width 50 height 10
select select "POP"
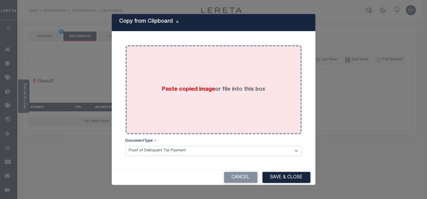
click at [167, 60] on div "Paste copied image or file into this box" at bounding box center [213, 89] width 168 height 81
click at [169, 63] on div "Paste copied image or file into this box" at bounding box center [213, 89] width 168 height 81
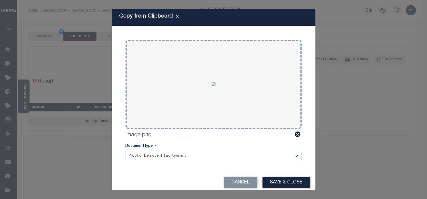
click at [291, 182] on button "Save & Close" at bounding box center [286, 182] width 48 height 11
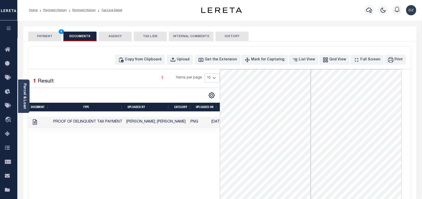
click at [42, 38] on button "PAYMENT 4" at bounding box center [44, 37] width 33 height 10
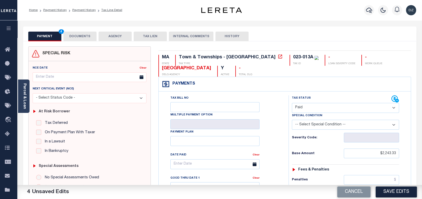
click at [384, 192] on button "Save Edits" at bounding box center [395, 191] width 41 height 11
checkbox input "false"
type input "$2,243.33"
type input "$0"
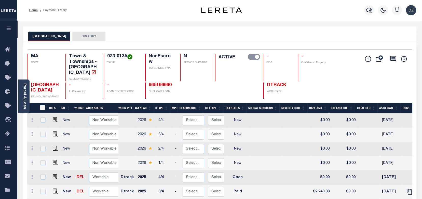
scroll to position [102, 0]
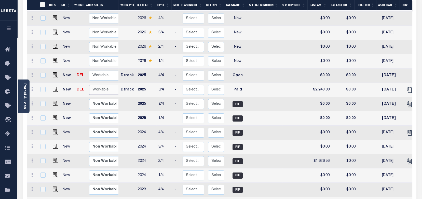
click at [94, 85] on select "Non Workable Workable" at bounding box center [104, 90] width 31 height 10
checkbox input "true"
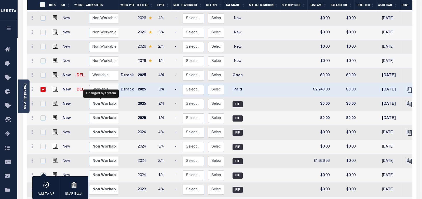
select select "true"
click at [89, 85] on select "Non Workable Workable" at bounding box center [104, 90] width 31 height 10
checkbox input "false"
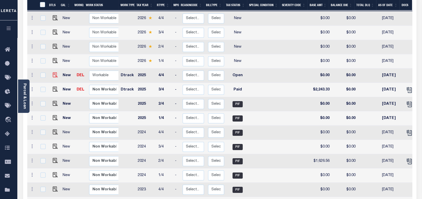
click at [53, 72] on img at bounding box center [55, 74] width 5 height 5
checkbox input "true"
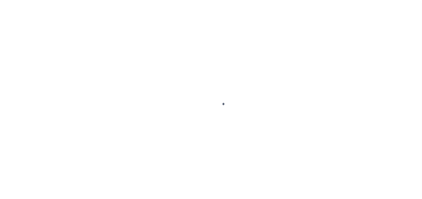
select select "OP2"
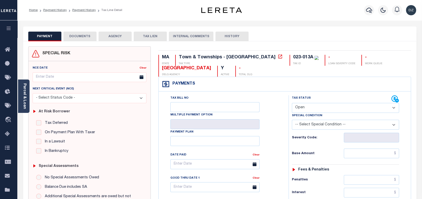
click at [86, 33] on button "DOCUMENTS" at bounding box center [79, 37] width 33 height 10
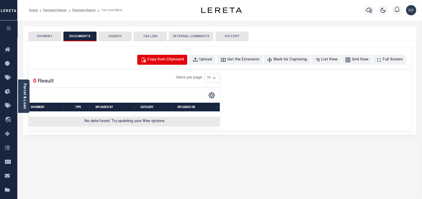
click at [178, 59] on div "Copy from Clipboard" at bounding box center [165, 60] width 37 height 6
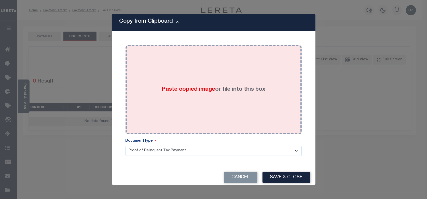
click at [193, 97] on div "Paste copied image or file into this box" at bounding box center [213, 89] width 168 height 81
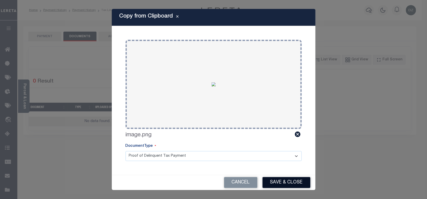
click at [280, 179] on button "Save & Close" at bounding box center [286, 182] width 48 height 11
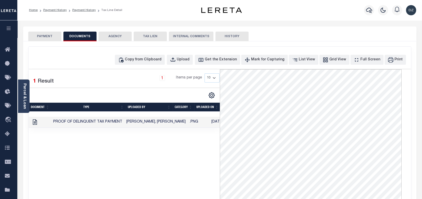
click at [48, 36] on button "PAYMENT" at bounding box center [44, 37] width 33 height 10
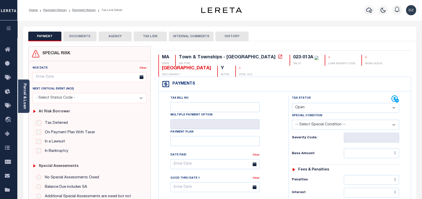
click at [80, 37] on button "DOCUMENTS" at bounding box center [79, 37] width 33 height 10
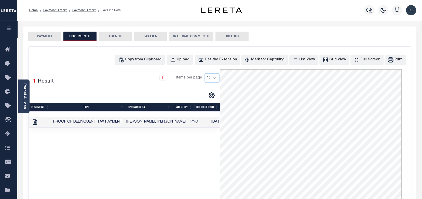
click at [50, 36] on button "PAYMENT" at bounding box center [44, 37] width 33 height 10
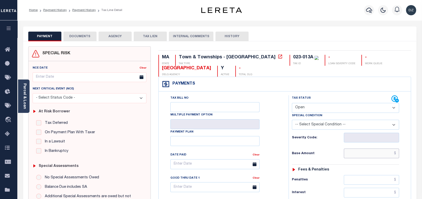
click at [374, 152] on input "text" at bounding box center [370, 153] width 55 height 10
paste input "2,243.33"
click at [374, 153] on input "text" at bounding box center [370, 153] width 55 height 10
type input "$2,243.33"
click at [316, 108] on select "- Select Status Code - Open Due/Unpaid Paid Incomplete No Tax Due Internal Refu…" at bounding box center [345, 108] width 107 height 10
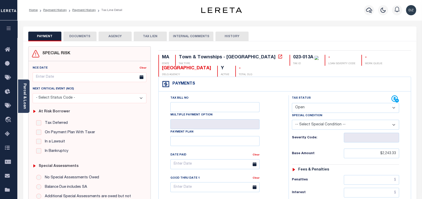
type input "[DATE]"
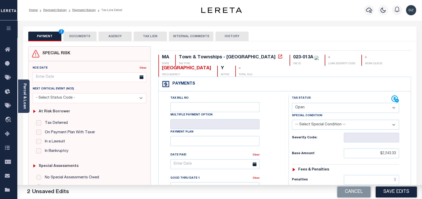
select select "PYD"
click at [292, 103] on select "- Select Status Code - Open Due/Unpaid Paid Incomplete No Tax Due Internal Refu…" at bounding box center [345, 108] width 107 height 10
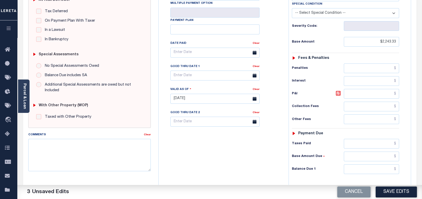
scroll to position [136, 0]
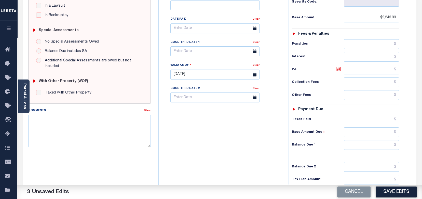
click at [369, 138] on div "Tax Status Status - Select Status Code -" at bounding box center [346, 72] width 117 height 225
click at [373, 146] on input "text" at bounding box center [370, 145] width 55 height 10
type input "$0.00"
click at [390, 192] on button "Save Edits" at bounding box center [395, 191] width 41 height 11
checkbox input "false"
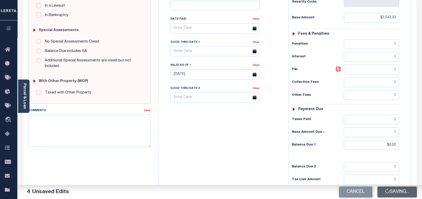
type input "$2,243.33"
type input "$0"
